Goal: Transaction & Acquisition: Purchase product/service

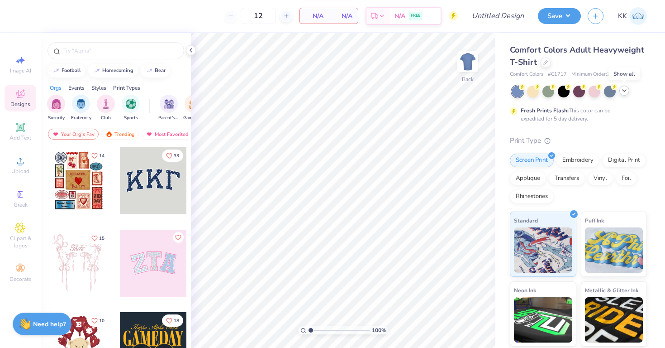
click at [624, 91] on icon at bounding box center [624, 90] width 7 height 7
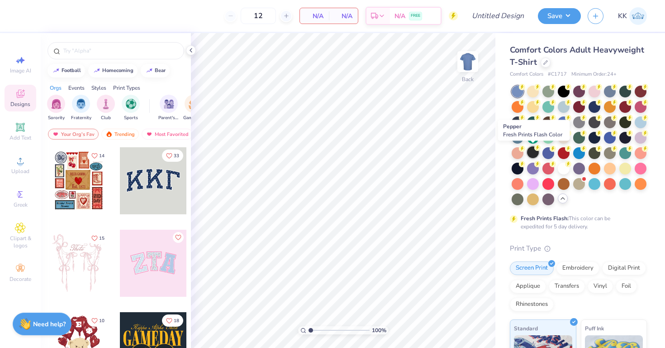
click at [537, 151] on div at bounding box center [533, 152] width 12 height 12
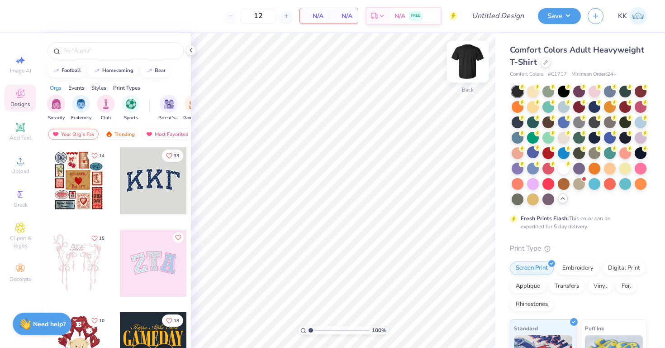
click at [464, 60] on img at bounding box center [468, 61] width 36 height 36
click at [20, 163] on icon at bounding box center [20, 160] width 6 height 6
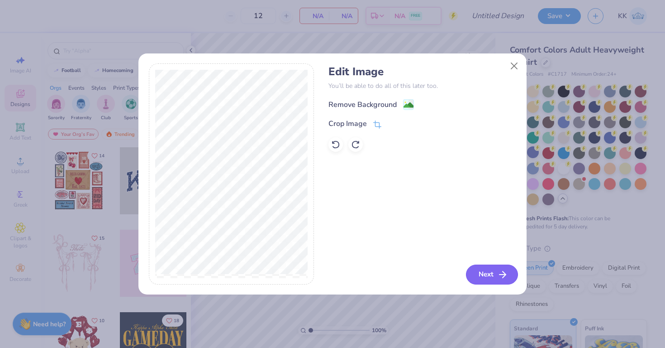
click at [477, 274] on button "Next" at bounding box center [492, 274] width 52 height 20
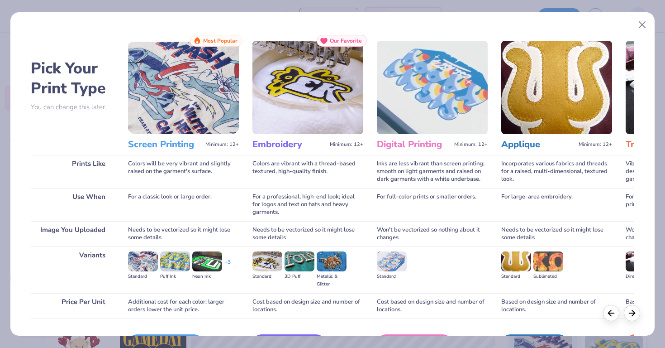
scroll to position [58, 0]
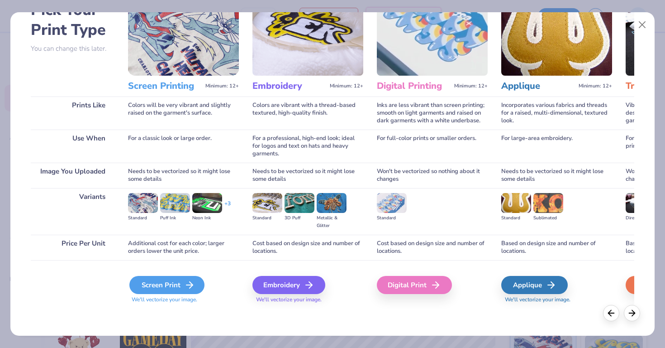
click at [184, 283] on icon at bounding box center [189, 284] width 11 height 11
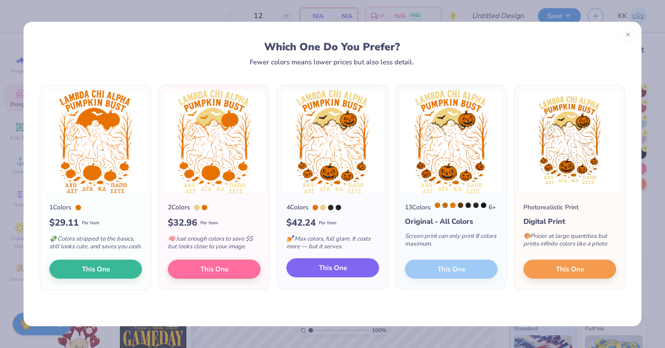
click at [341, 273] on span "This One" at bounding box center [333, 267] width 28 height 10
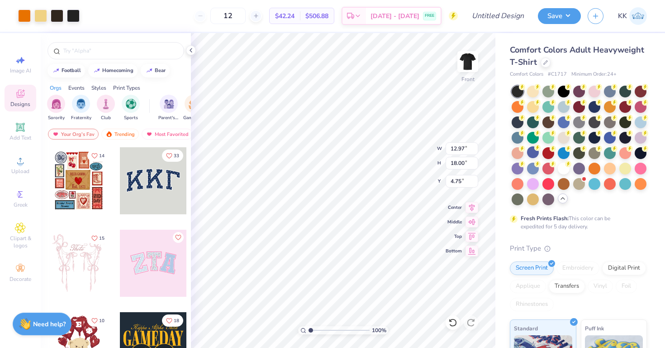
type input "12.29"
type input "17.06"
type input "3.00"
